Goal: Transaction & Acquisition: Purchase product/service

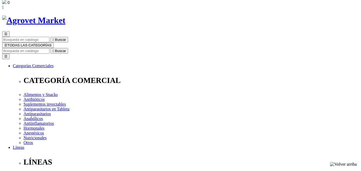
scroll to position [18, 0]
click at [49, 48] on input "Buscar" at bounding box center [25, 51] width 47 height 6
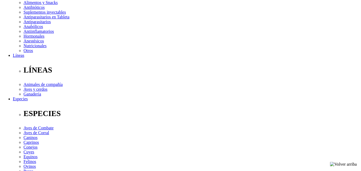
scroll to position [111, 0]
select select "4"
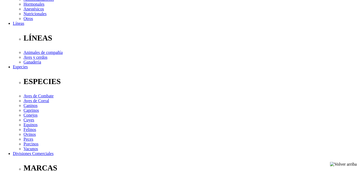
scroll to position [143, 0]
select select "3"
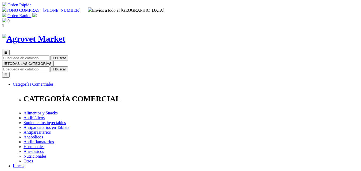
click at [49, 67] on input "Buscar" at bounding box center [25, 70] width 47 height 6
type input "cefaj"
click at [81, 67] on button " Buscar" at bounding box center [90, 70] width 18 height 6
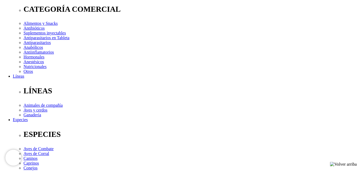
scroll to position [90, 0]
select select "4"
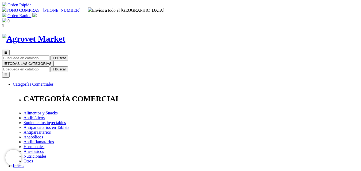
scroll to position [0, 0]
